Goal: Task Accomplishment & Management: Manage account settings

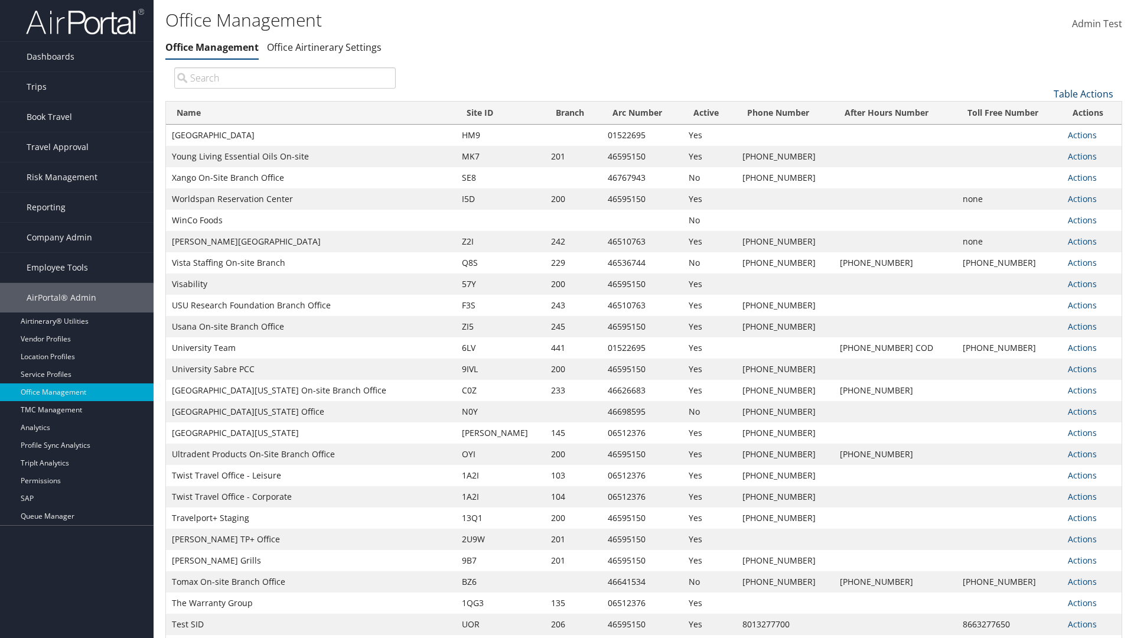
click at [1083, 93] on link "Table Actions" at bounding box center [1083, 93] width 60 height 13
click at [1043, 152] on link "Page Length" at bounding box center [1043, 152] width 155 height 20
click at [1043, 133] on link "25" at bounding box center [1043, 133] width 155 height 20
click at [1083, 93] on link "Table Actions" at bounding box center [1083, 93] width 60 height 13
click at [1043, 152] on link "Page Length" at bounding box center [1043, 152] width 155 height 20
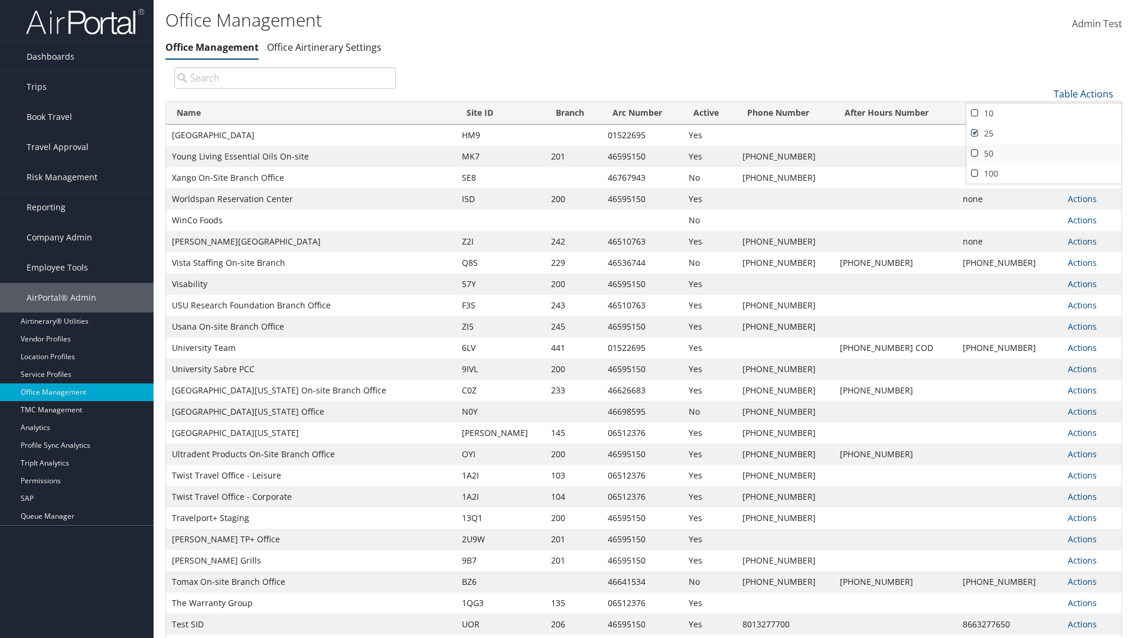
click at [1043, 153] on link "50" at bounding box center [1043, 153] width 155 height 20
click at [1083, 93] on link "Table Actions" at bounding box center [1083, 93] width 60 height 13
click at [1043, 173] on link "100" at bounding box center [1043, 174] width 155 height 20
click at [1083, 93] on link "Table Actions" at bounding box center [1083, 93] width 60 height 13
click at [1043, 113] on link "Name" at bounding box center [1043, 113] width 155 height 20
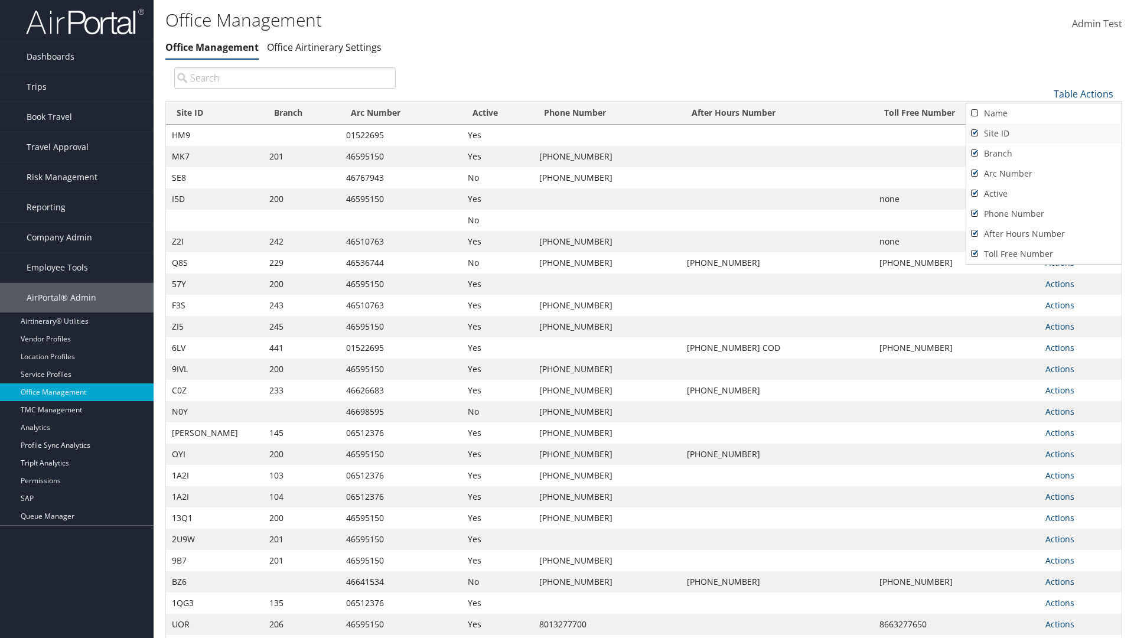
click at [1043, 133] on link "Site ID" at bounding box center [1043, 133] width 155 height 20
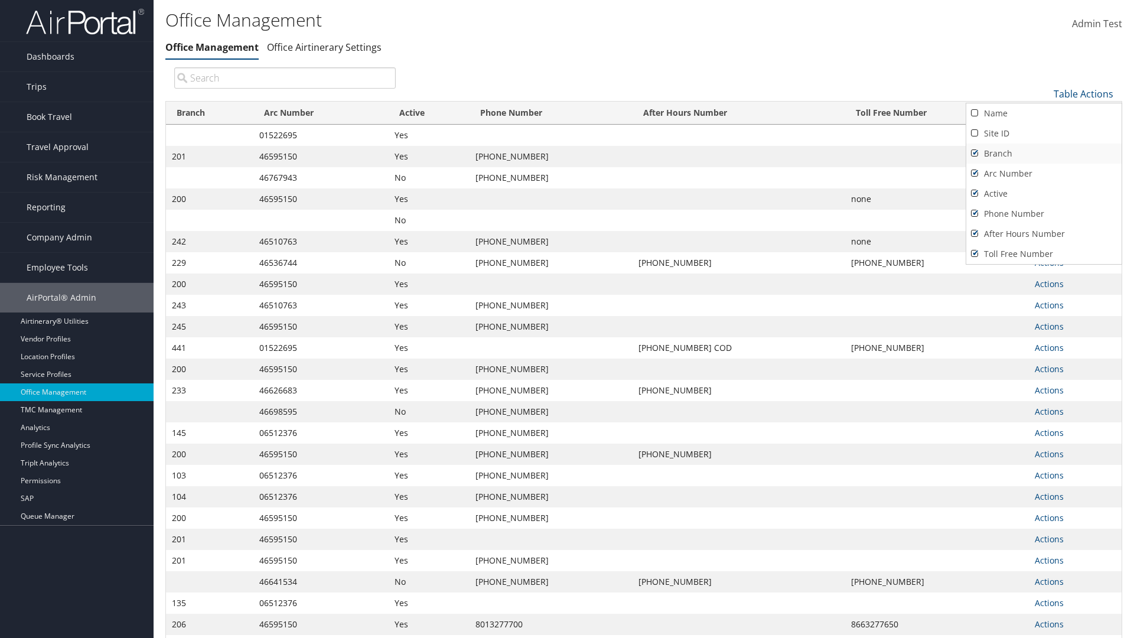
click at [1043, 153] on link "Branch" at bounding box center [1043, 153] width 155 height 20
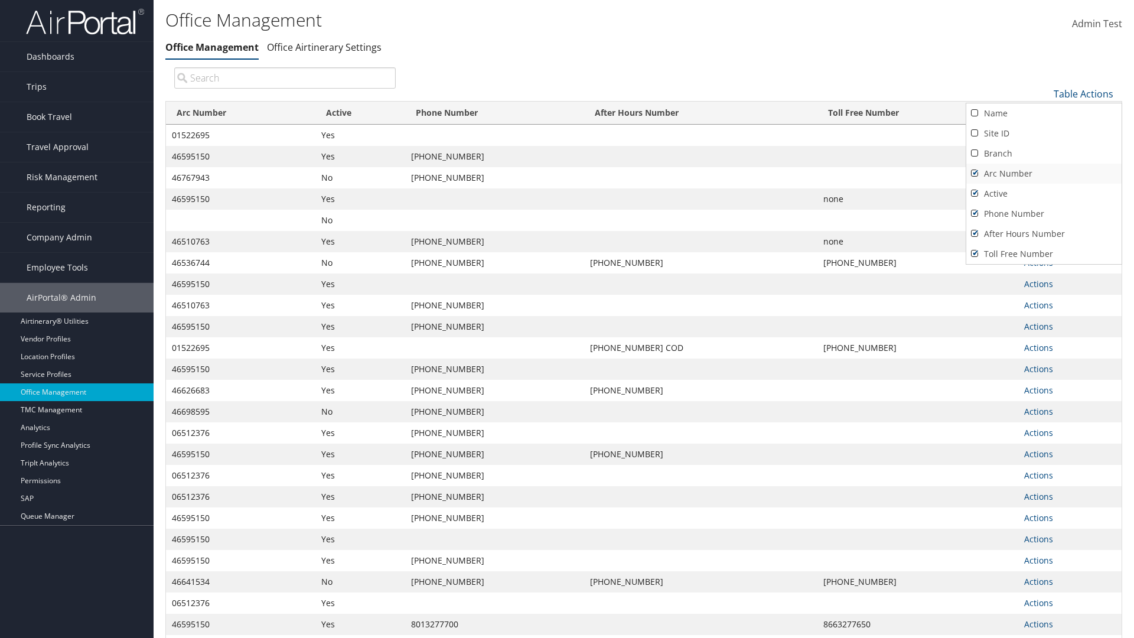
click at [1043, 173] on link "Arc Number" at bounding box center [1043, 174] width 155 height 20
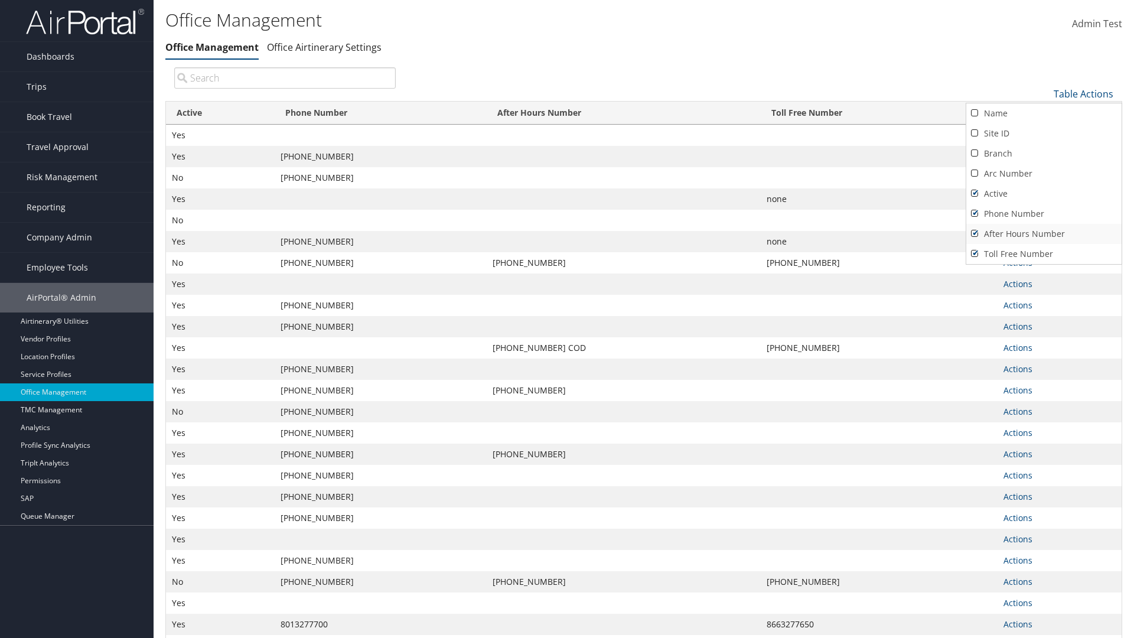
click at [1043, 233] on link "After Hours Number" at bounding box center [1043, 234] width 155 height 20
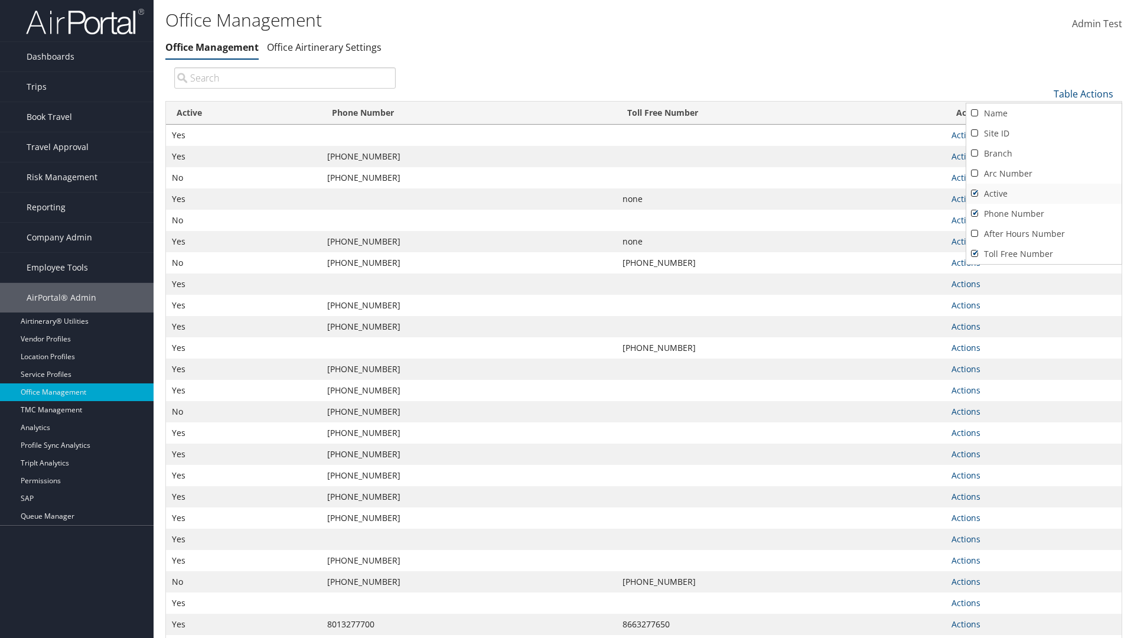
click at [1043, 193] on link "Active" at bounding box center [1043, 194] width 155 height 20
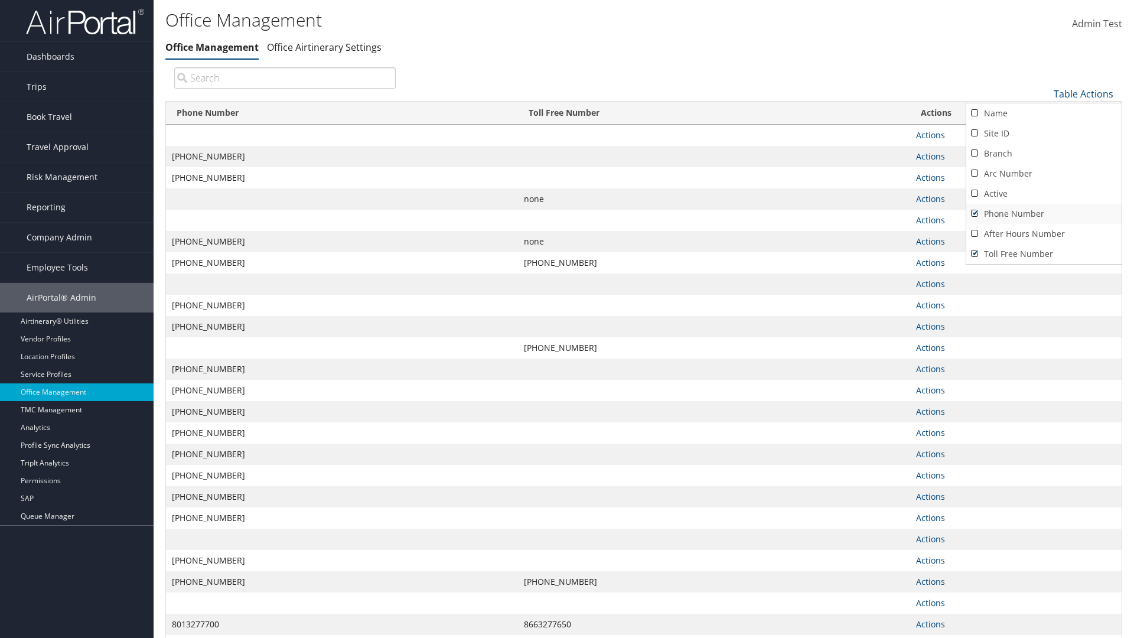
click at [1043, 213] on link "Phone Number" at bounding box center [1043, 214] width 155 height 20
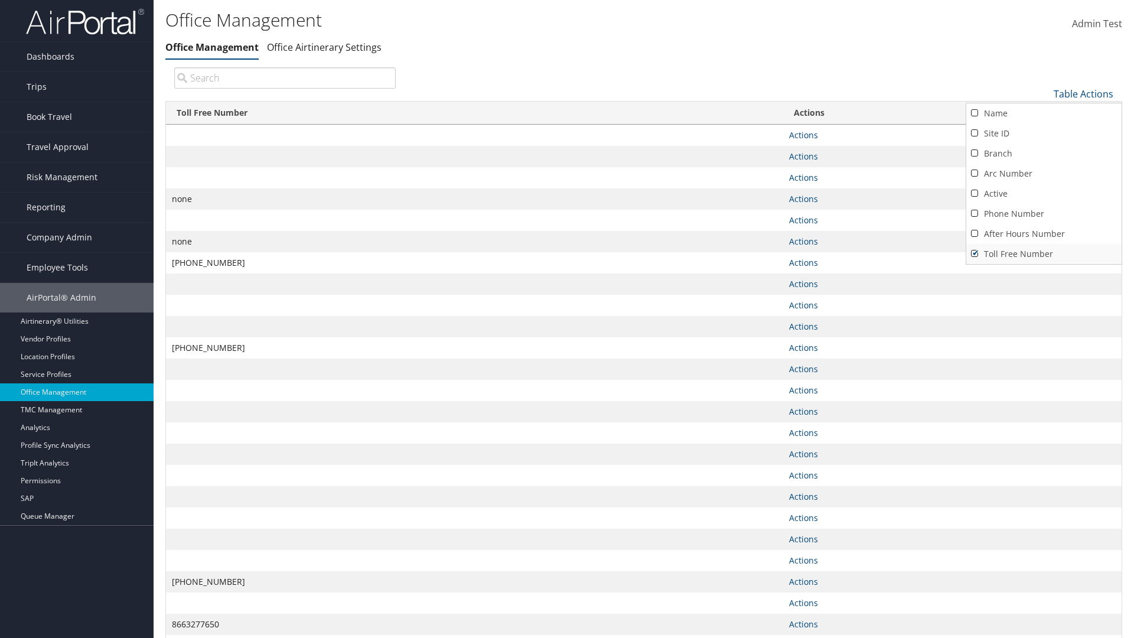
click at [1043, 253] on link "Toll Free Number" at bounding box center [1043, 254] width 155 height 20
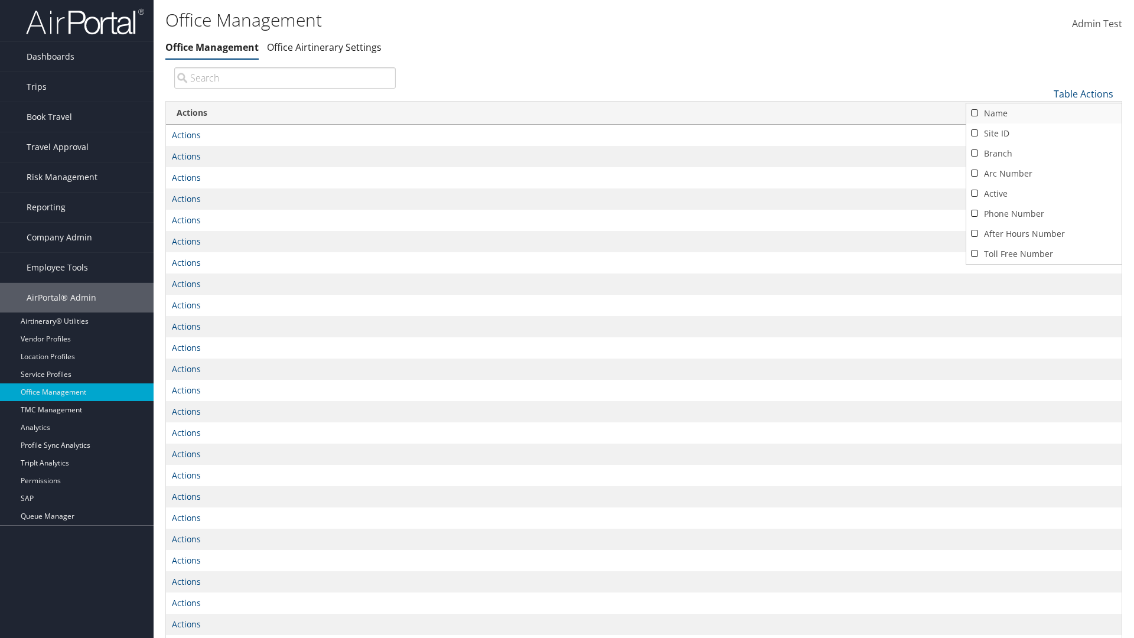
click at [1043, 113] on link "Name" at bounding box center [1043, 113] width 155 height 20
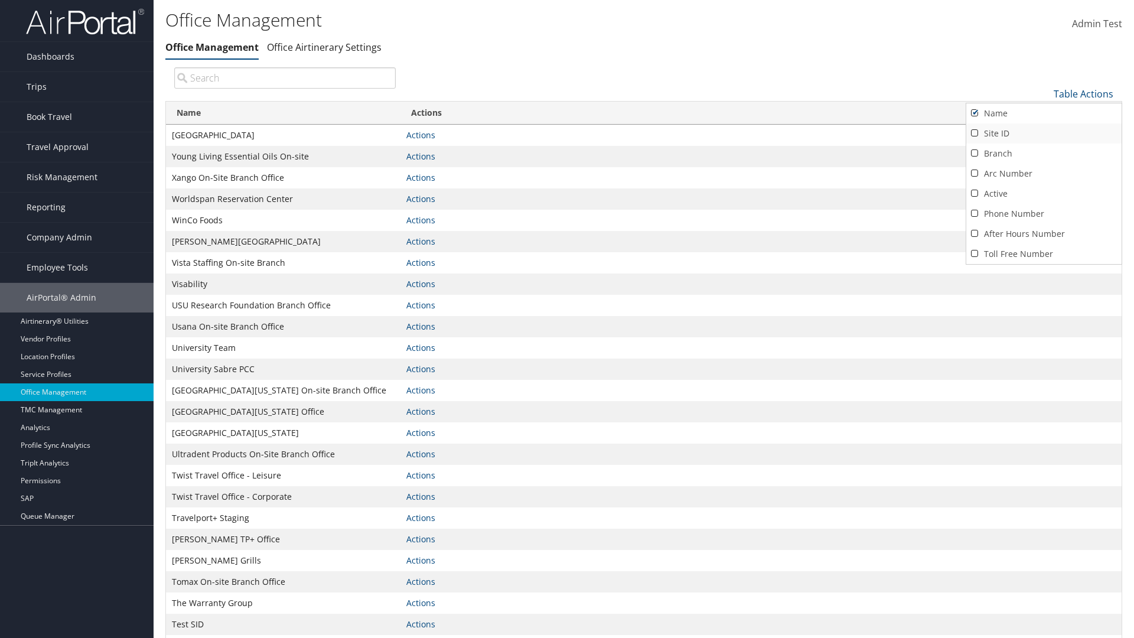
click at [1043, 133] on link "Site ID" at bounding box center [1043, 133] width 155 height 20
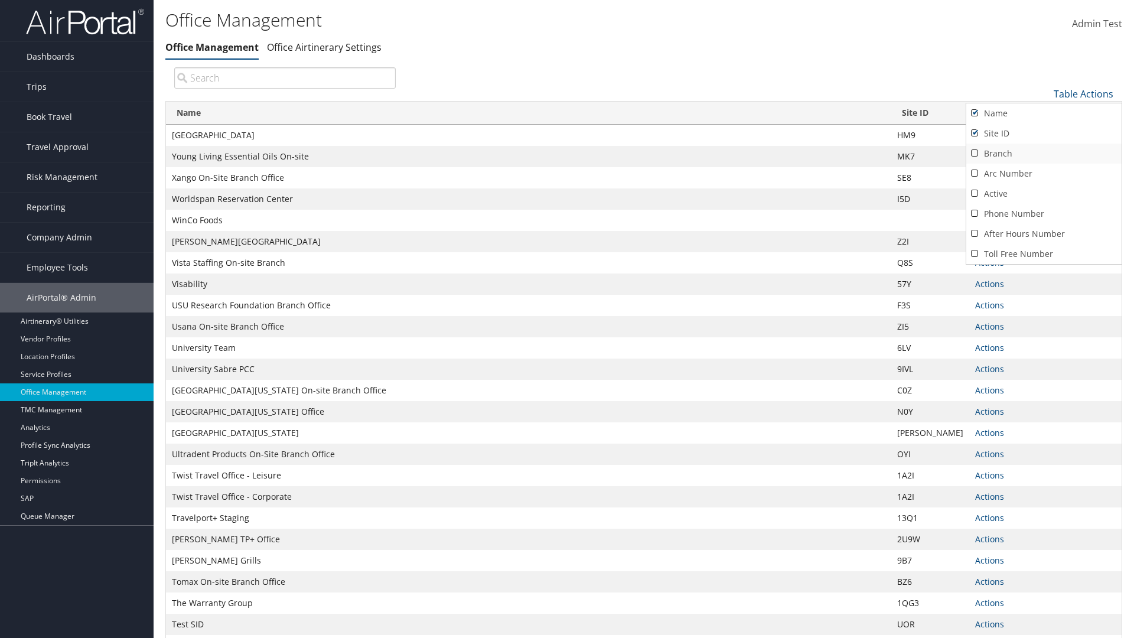
click at [1043, 153] on link "Branch" at bounding box center [1043, 153] width 155 height 20
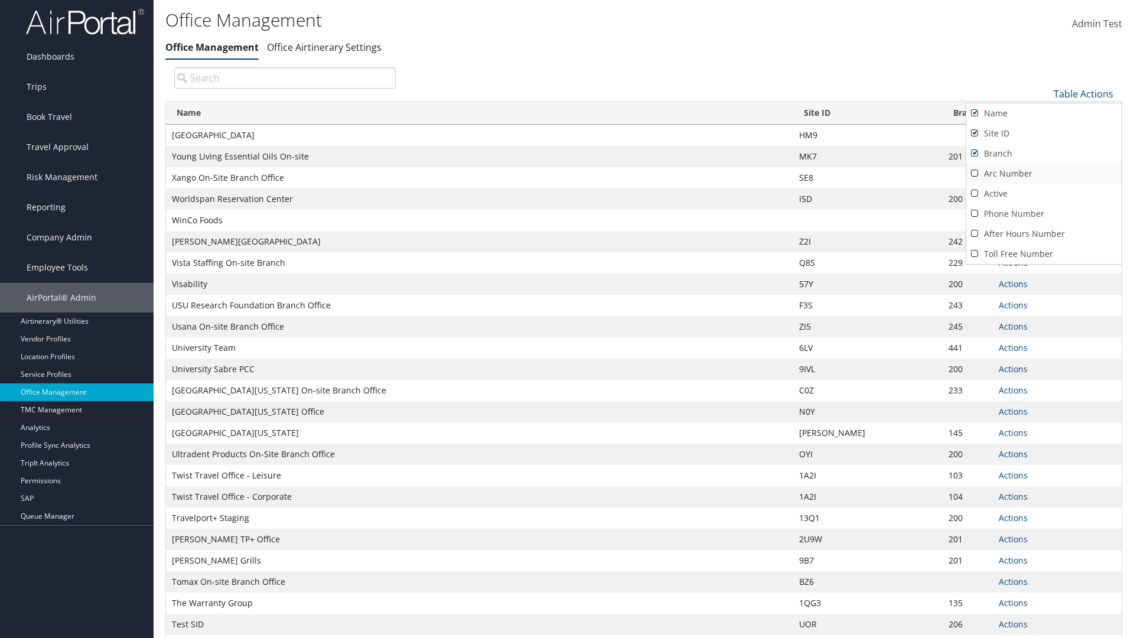
click at [1043, 173] on link "Arc Number" at bounding box center [1043, 174] width 155 height 20
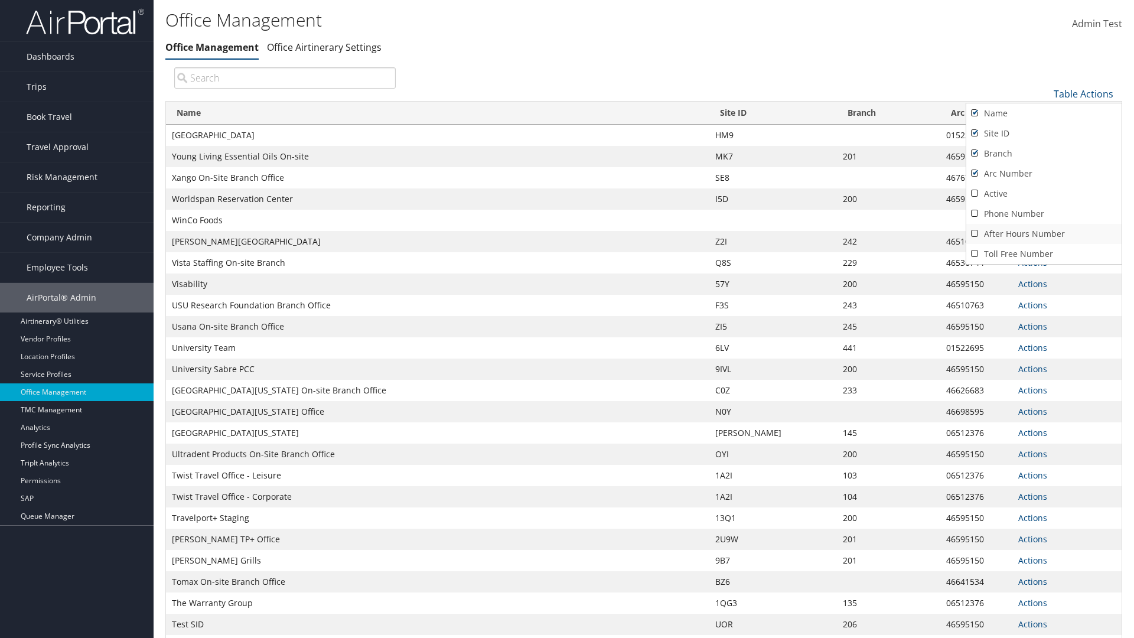
click at [1043, 233] on link "After Hours Number" at bounding box center [1043, 234] width 155 height 20
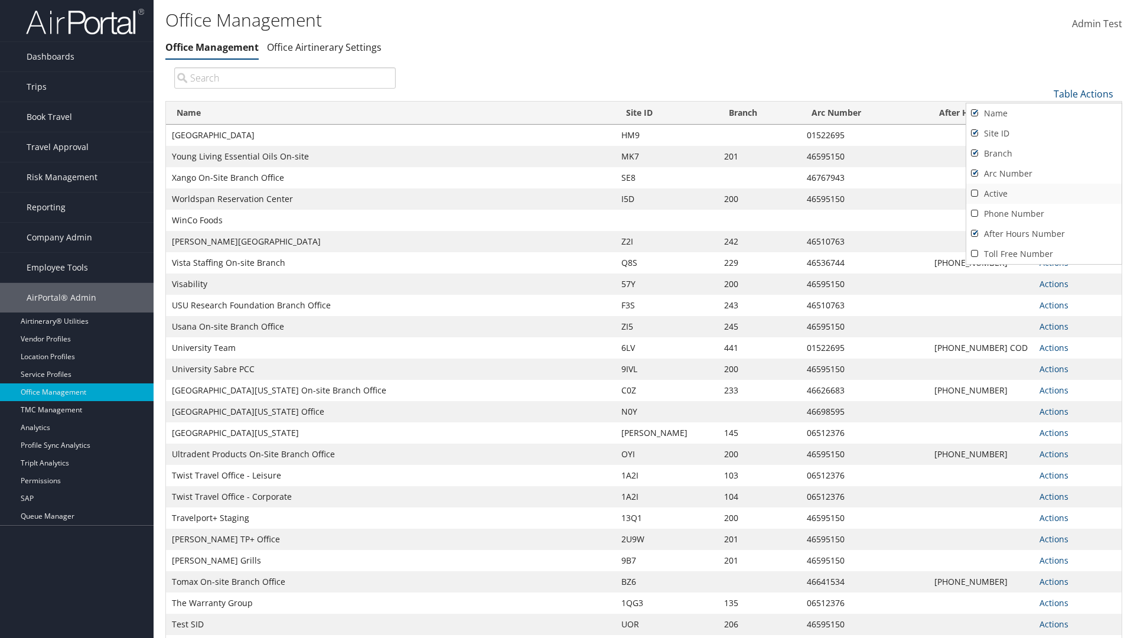
click at [1043, 193] on link "Active" at bounding box center [1043, 194] width 155 height 20
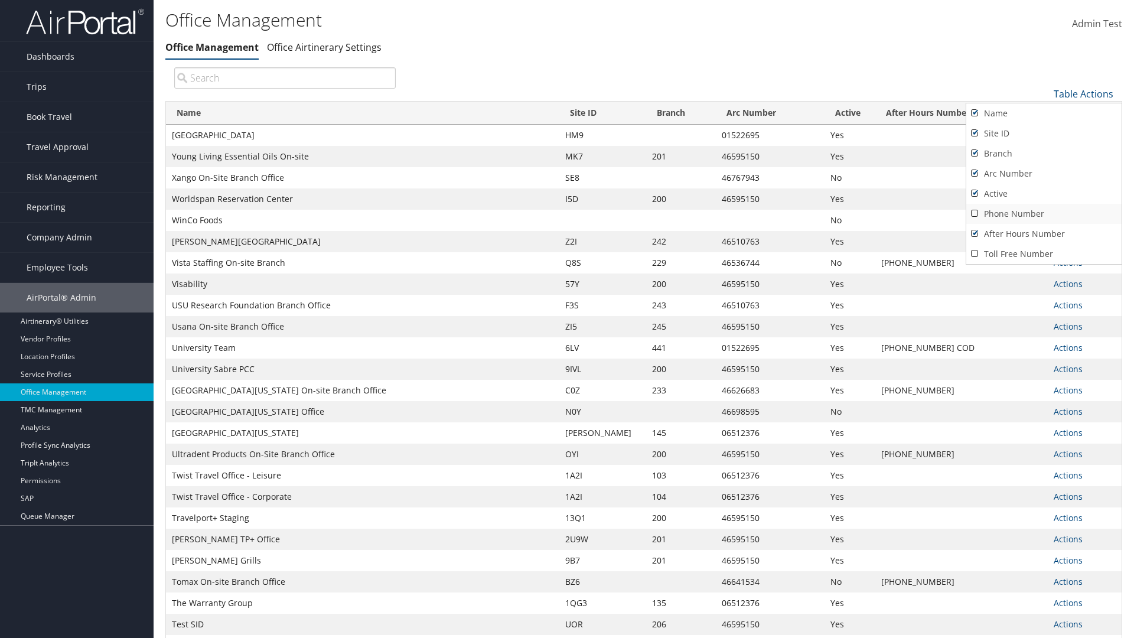
click at [1043, 213] on link "Phone Number" at bounding box center [1043, 214] width 155 height 20
